Goal: Task Accomplishment & Management: Manage account settings

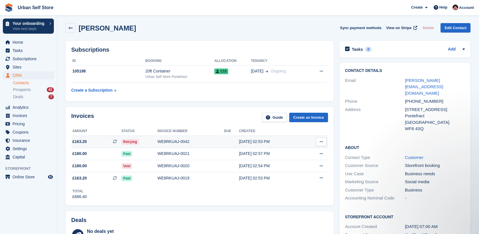
click at [160, 142] on div "WE8RKUAJ-0042" at bounding box center [191, 141] width 66 height 6
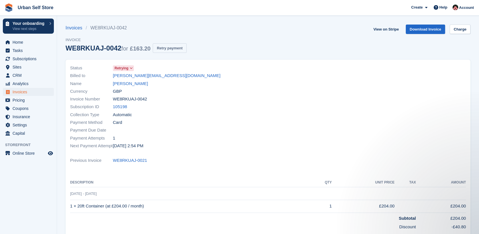
click at [164, 48] on button "Retry payment" at bounding box center [170, 47] width 34 height 9
click at [22, 44] on span "Home" at bounding box center [30, 42] width 34 height 8
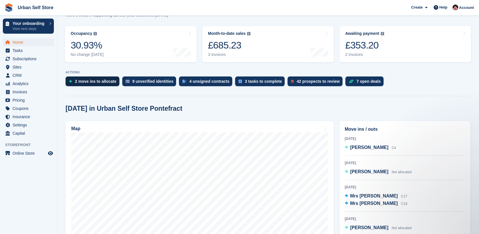
click at [98, 84] on div "2 move ins to allocate" at bounding box center [93, 81] width 54 height 10
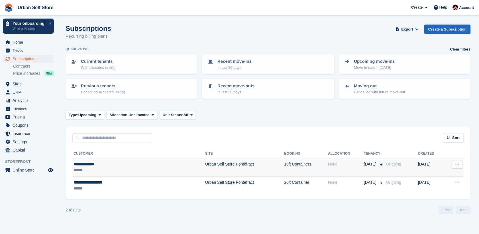
click at [121, 168] on div "******" at bounding box center [114, 170] width 81 height 6
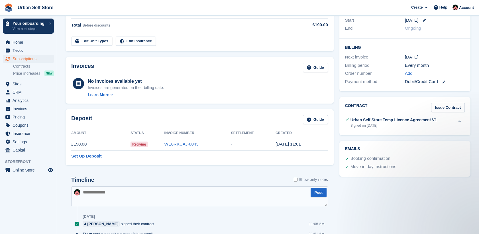
scroll to position [113, 0]
click at [97, 157] on link "Set Up Deposit" at bounding box center [86, 155] width 30 height 7
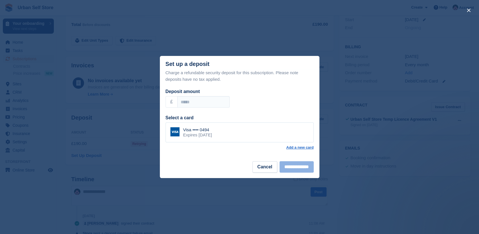
click at [367, 186] on div "close" at bounding box center [239, 117] width 479 height 234
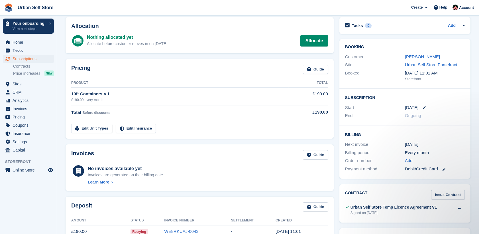
scroll to position [24, 0]
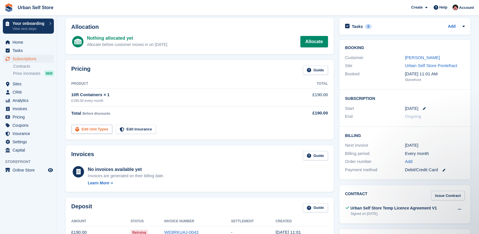
click at [93, 129] on link "Edit Unit Types" at bounding box center [91, 129] width 41 height 9
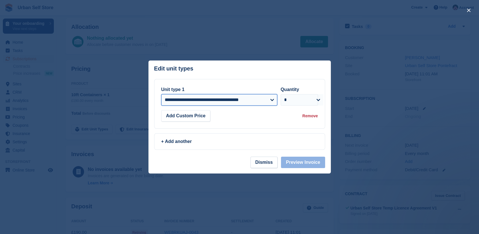
click at [249, 101] on select "**********" at bounding box center [219, 99] width 116 height 11
select select "*****"
click at [161, 95] on select "**********" at bounding box center [219, 99] width 116 height 11
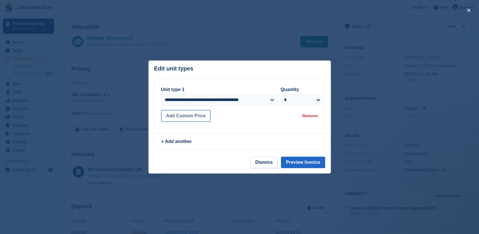
click at [190, 115] on button "Add Custom Price" at bounding box center [185, 115] width 49 height 11
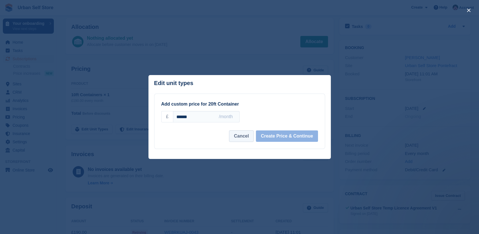
click at [250, 138] on button "Cancel" at bounding box center [241, 135] width 25 height 11
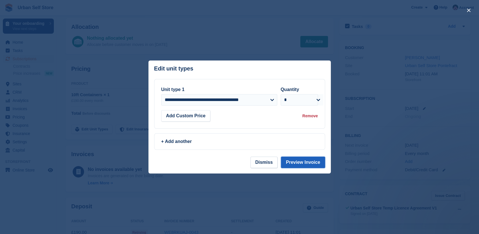
click at [305, 163] on button "Preview Invoice" at bounding box center [303, 161] width 44 height 11
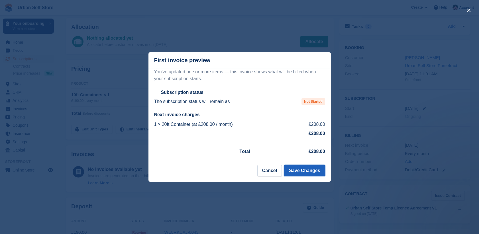
click at [308, 176] on button "Save Changes" at bounding box center [304, 170] width 41 height 11
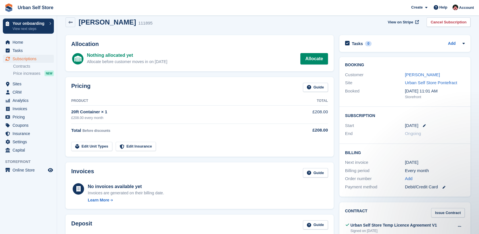
scroll to position [8, 0]
click at [413, 74] on link "[PERSON_NAME]" at bounding box center [422, 74] width 35 height 5
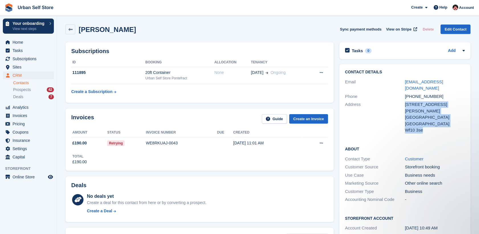
drag, startPoint x: 405, startPoint y: 99, endPoint x: 433, endPoint y: 117, distance: 33.0
click at [433, 117] on div "47 Elizabeth gate Castleford United Kingdom Wf10 3se" at bounding box center [435, 117] width 60 height 32
drag, startPoint x: 433, startPoint y: 117, endPoint x: 422, endPoint y: 111, distance: 12.4
copy div "47 Elizabeth gate Castleford United Kingdom Wf10 3se"
click at [385, 196] on div "Accounting Nominal Code" at bounding box center [375, 199] width 60 height 7
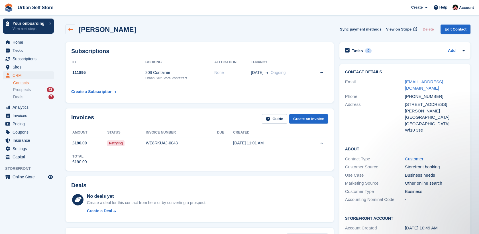
click at [71, 28] on icon at bounding box center [70, 29] width 4 height 4
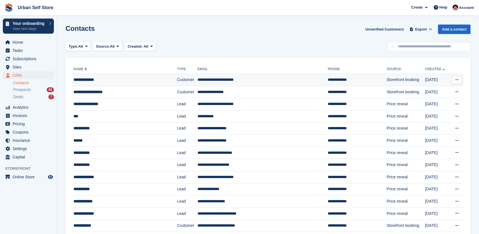
click at [132, 79] on div "**********" at bounding box center [117, 80] width 87 height 6
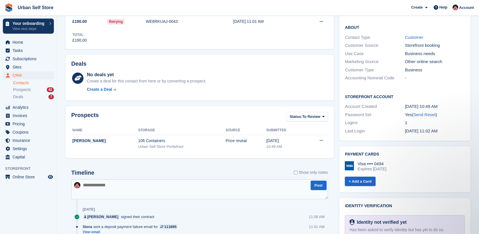
scroll to position [127, 0]
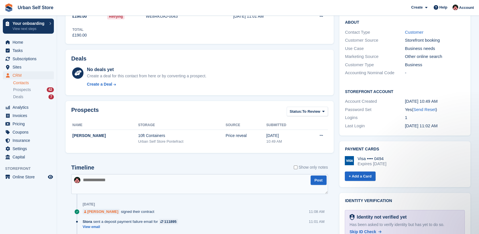
click at [91, 211] on div "[PERSON_NAME]" at bounding box center [102, 211] width 31 height 5
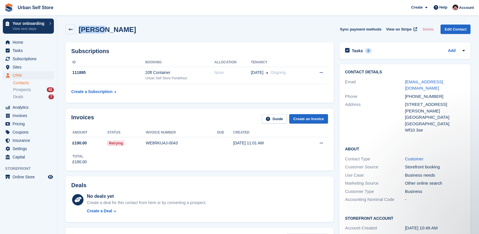
drag, startPoint x: 79, startPoint y: 30, endPoint x: 99, endPoint y: 32, distance: 20.6
click at [99, 32] on h2 "[PERSON_NAME]" at bounding box center [107, 30] width 57 height 8
drag, startPoint x: 99, startPoint y: 32, endPoint x: 94, endPoint y: 31, distance: 5.4
copy h2 "[PERSON_NAME]"
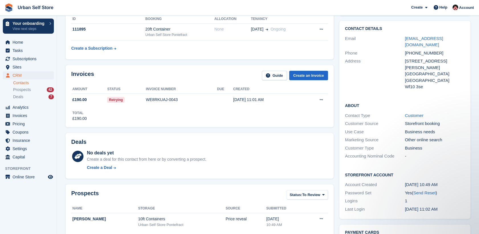
scroll to position [32, 0]
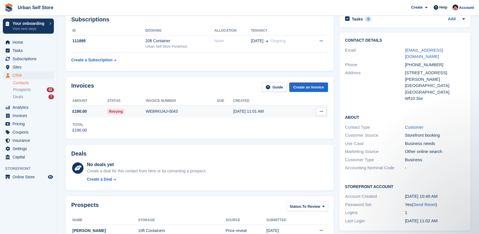
click at [138, 109] on div "Retrying" at bounding box center [126, 111] width 38 height 6
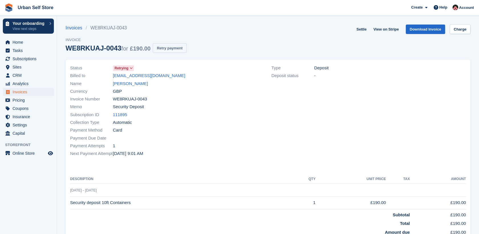
click at [164, 45] on button "Retry payment" at bounding box center [170, 47] width 34 height 9
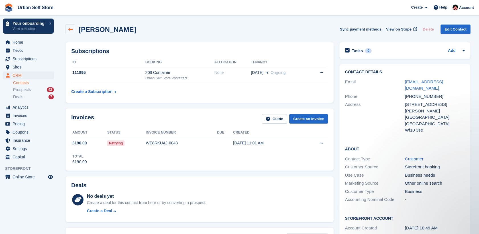
click at [70, 32] on link at bounding box center [71, 30] width 10 height 10
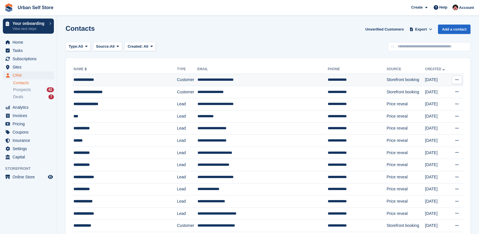
click at [129, 79] on div "**********" at bounding box center [117, 80] width 87 height 6
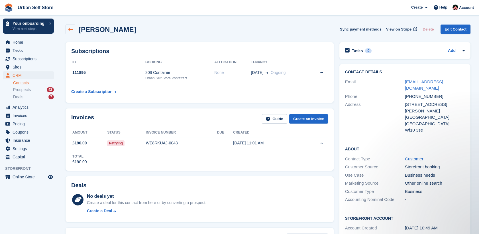
click at [75, 26] on link at bounding box center [71, 30] width 10 height 10
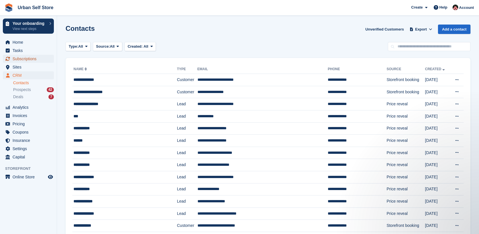
click at [20, 58] on span "Subscriptions" at bounding box center [30, 59] width 34 height 8
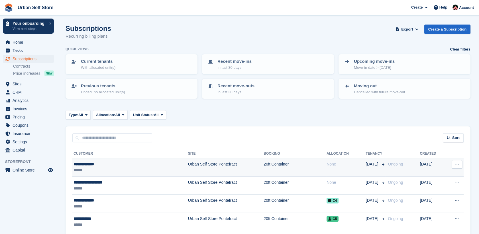
click at [117, 172] on div "******" at bounding box center [111, 170] width 74 height 6
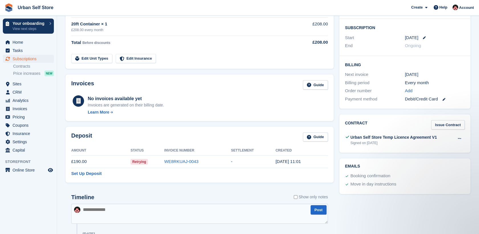
click at [83, 161] on td "£190.00" at bounding box center [100, 161] width 59 height 13
click at [182, 162] on link "WE8RKUAJ-0043" at bounding box center [181, 161] width 34 height 5
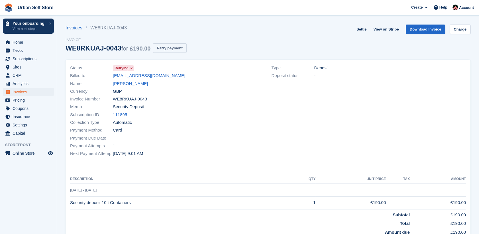
click at [174, 52] on button "Retry payment" at bounding box center [170, 47] width 34 height 9
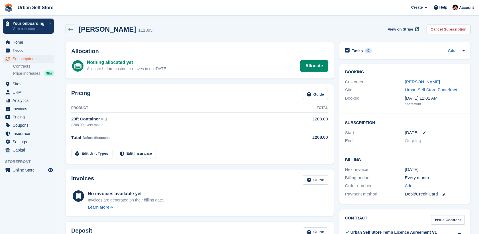
scroll to position [95, 0]
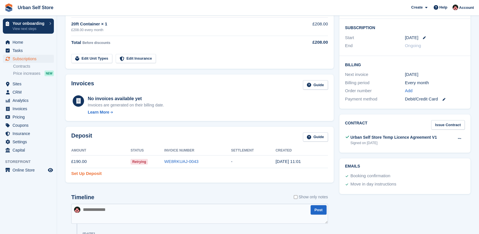
click at [95, 173] on link "Set Up Deposit" at bounding box center [86, 173] width 30 height 7
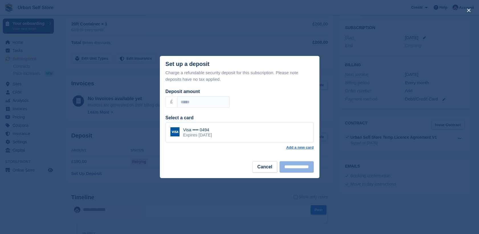
click at [260, 135] on div "Visa •••• 0494 Expires December 2028" at bounding box center [240, 132] width 148 height 20
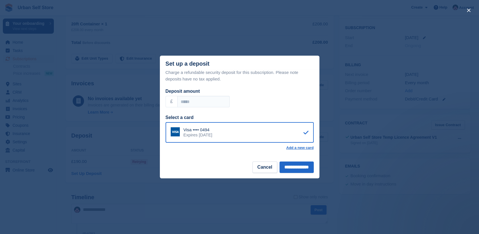
scroll to position [0, 0]
click at [186, 103] on input "******" at bounding box center [203, 101] width 52 height 11
type input "******"
click at [293, 168] on input "**********" at bounding box center [297, 166] width 34 height 11
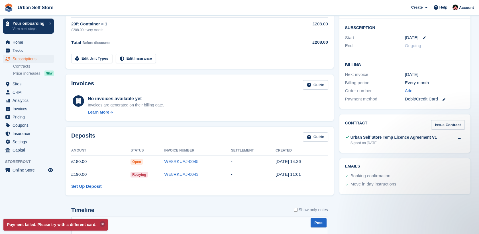
click at [222, 176] on td "WE8RKUAJ-0043" at bounding box center [197, 174] width 67 height 13
click at [190, 172] on link "WE8RKUAJ-0043" at bounding box center [181, 174] width 34 height 5
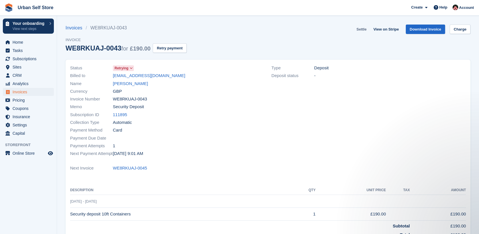
click at [365, 29] on link "Settle" at bounding box center [361, 29] width 15 height 9
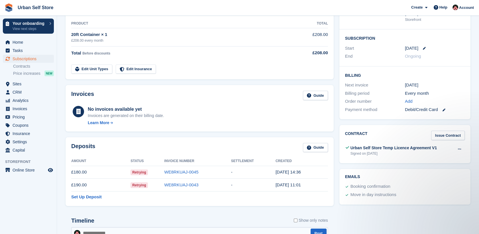
scroll to position [95, 0]
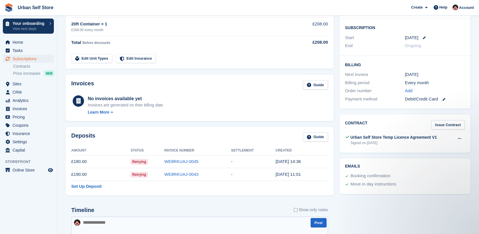
click at [103, 175] on td "£190.00" at bounding box center [100, 174] width 59 height 13
click at [316, 137] on link "Guide" at bounding box center [315, 136] width 25 height 9
click at [193, 172] on link "WE8RKUAJ-0043" at bounding box center [181, 174] width 34 height 5
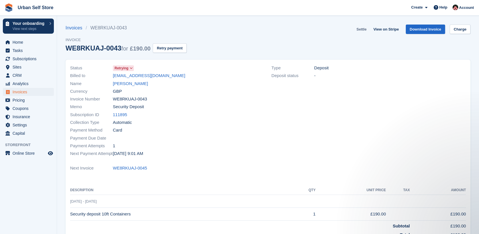
click at [365, 31] on link "Settle" at bounding box center [361, 29] width 15 height 9
